Goal: Information Seeking & Learning: Learn about a topic

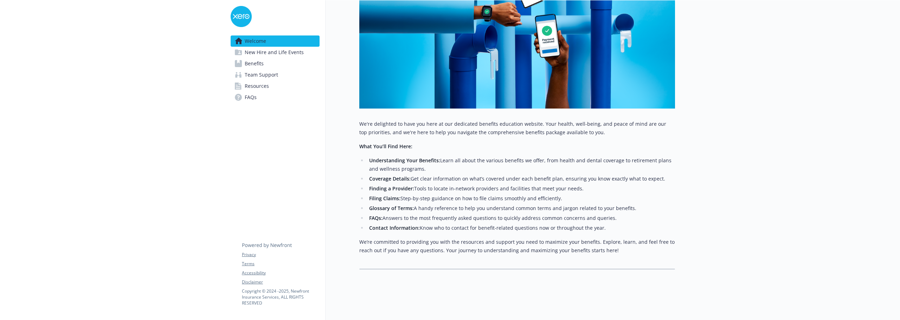
scroll to position [201, 0]
click at [262, 63] on span "Benefits" at bounding box center [254, 63] width 19 height 11
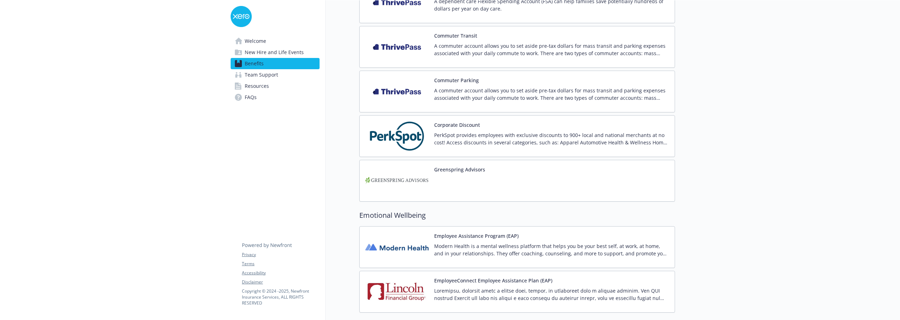
scroll to position [940, 0]
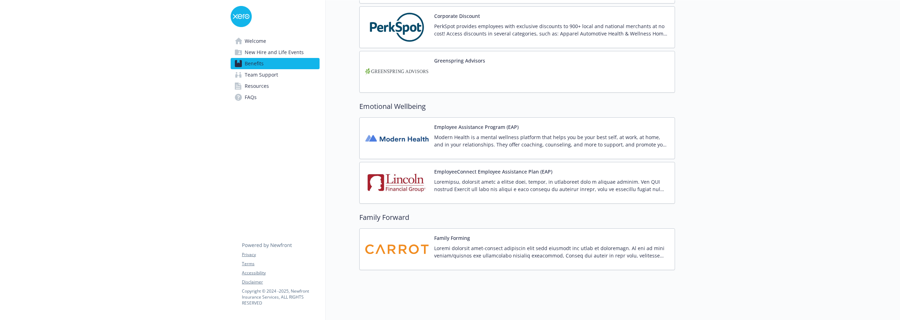
click at [431, 73] on div "Greenspring Advisors" at bounding box center [425, 72] width 120 height 30
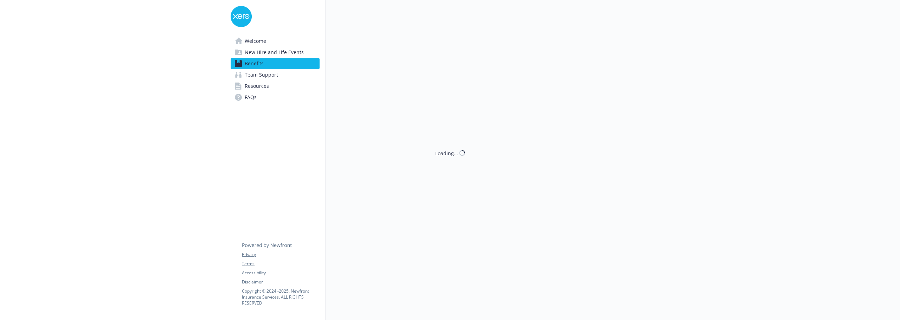
scroll to position [940, 0]
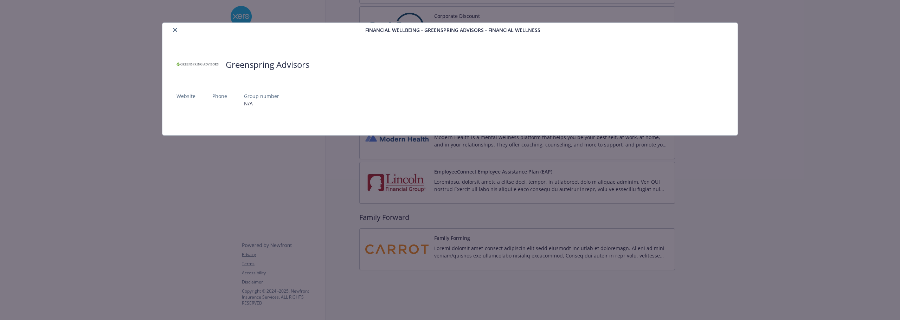
click at [178, 32] on button "close" at bounding box center [175, 30] width 8 height 8
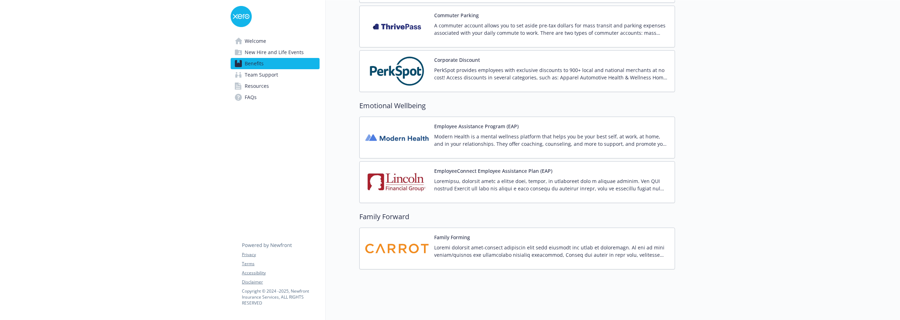
scroll to position [901, 0]
